Goal: Task Accomplishment & Management: Manage account settings

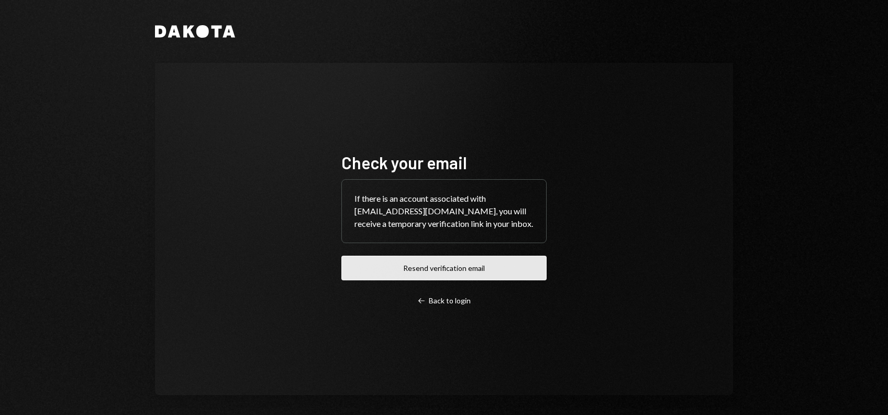
click at [440, 268] on button "Resend verification email" at bounding box center [443, 268] width 205 height 25
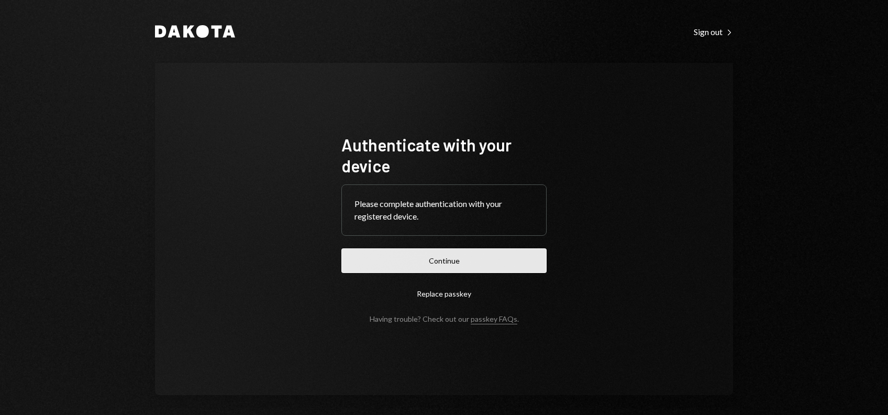
click at [450, 262] on button "Continue" at bounding box center [443, 260] width 205 height 25
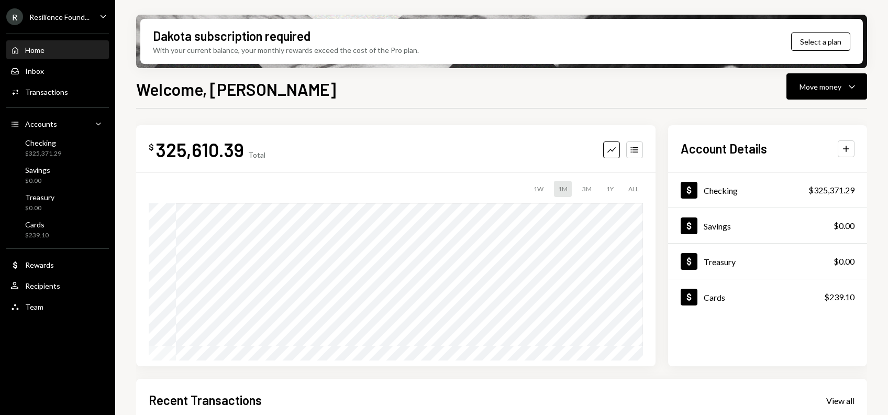
click at [84, 22] on div "R Resilience Found..." at bounding box center [47, 16] width 83 height 17
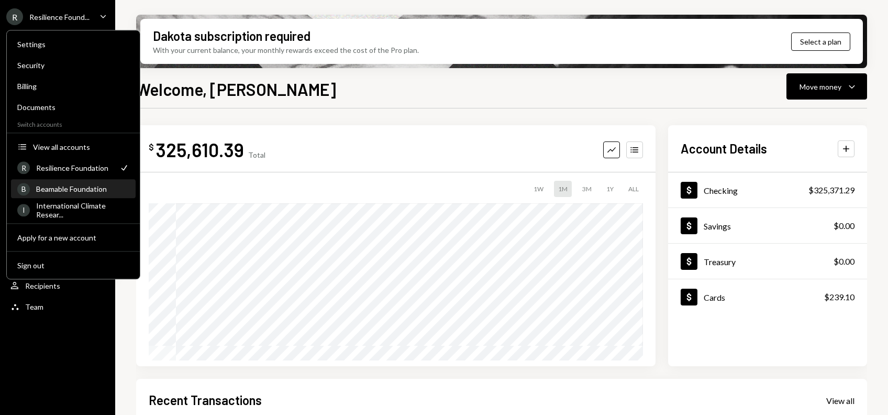
click at [80, 186] on div "Beamable Foundation" at bounding box center [82, 188] width 93 height 9
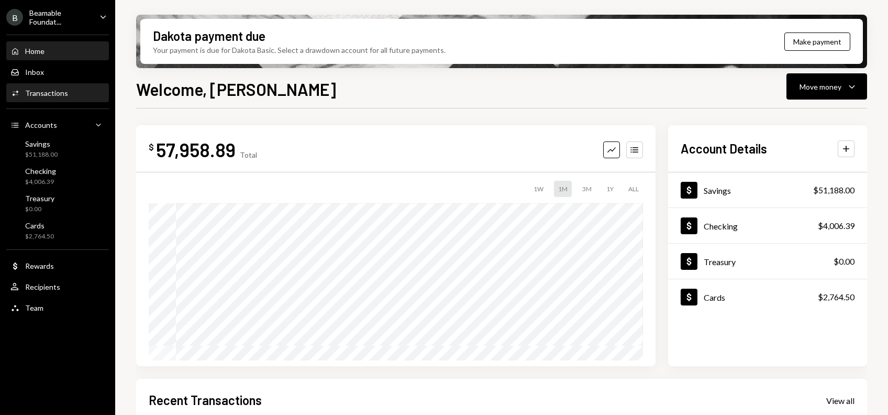
click at [56, 91] on div "Transactions" at bounding box center [46, 93] width 43 height 9
